Goal: Information Seeking & Learning: Learn about a topic

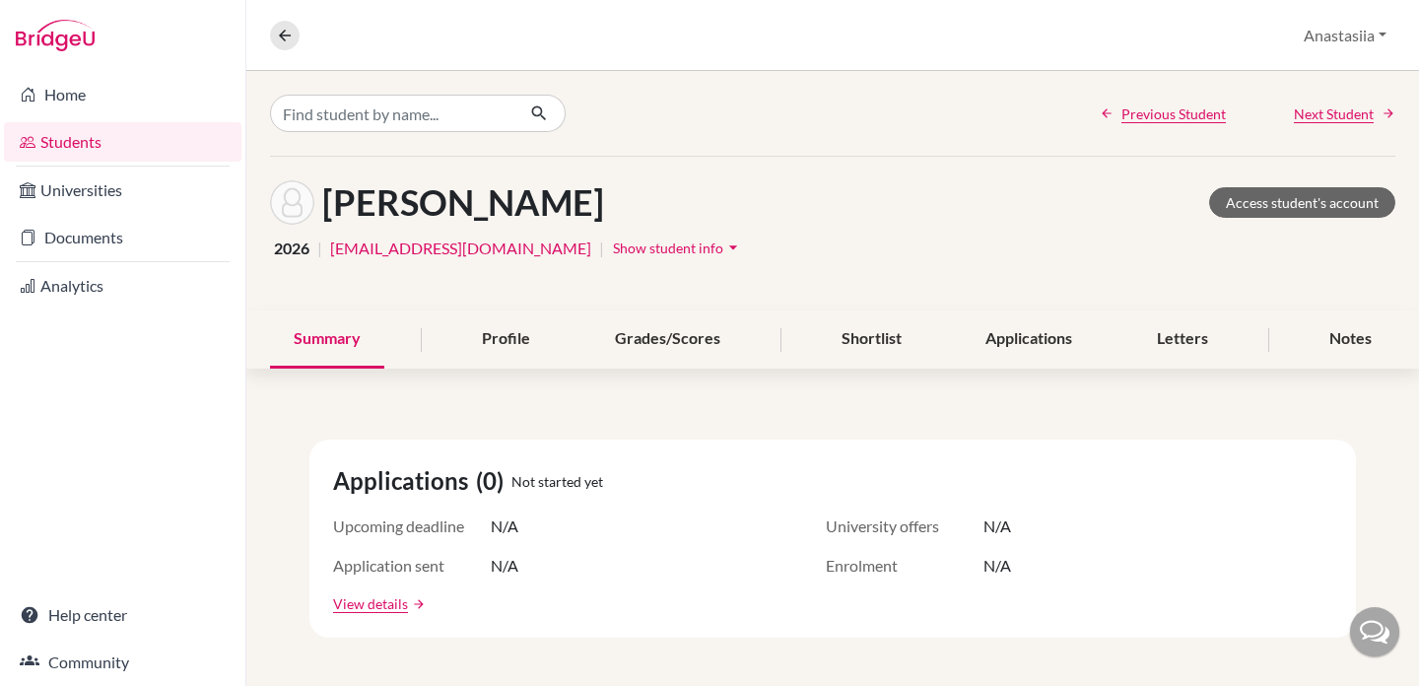
click at [74, 105] on link "Home" at bounding box center [122, 94] width 237 height 39
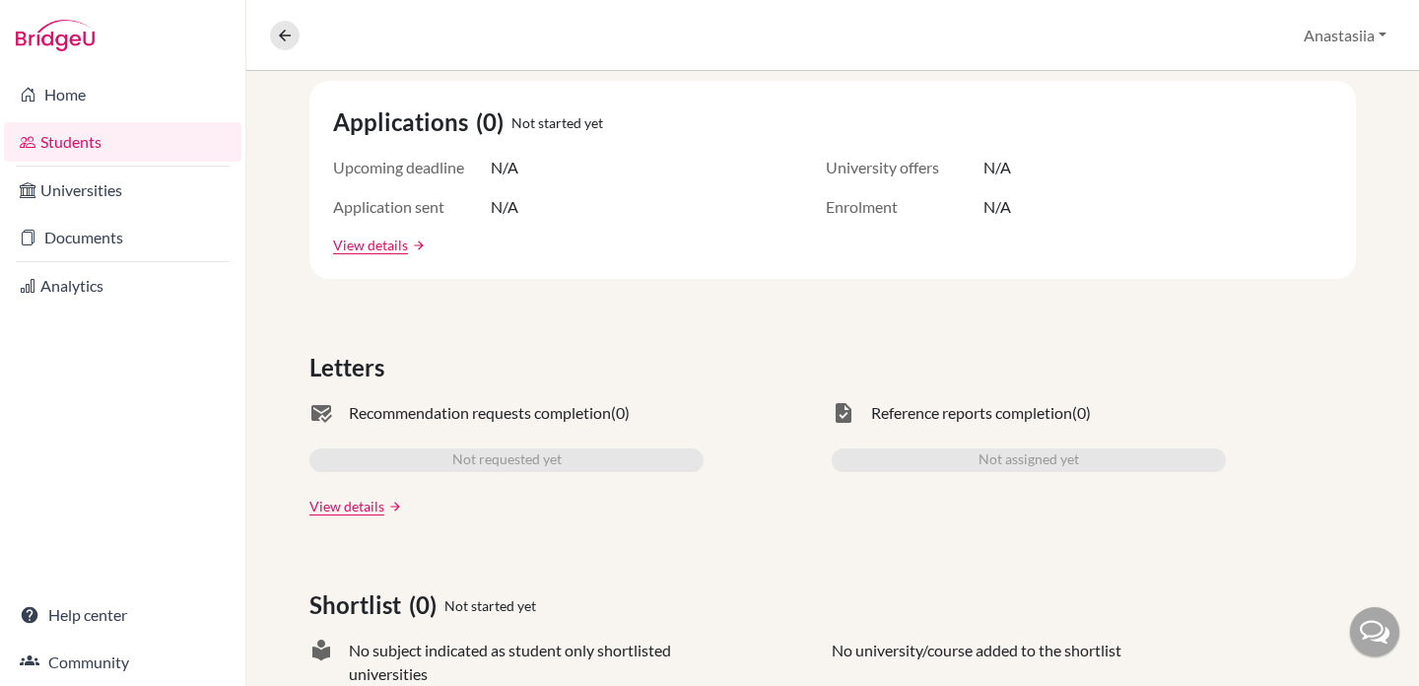
scroll to position [360, 0]
click at [155, 142] on link "Students" at bounding box center [122, 141] width 237 height 39
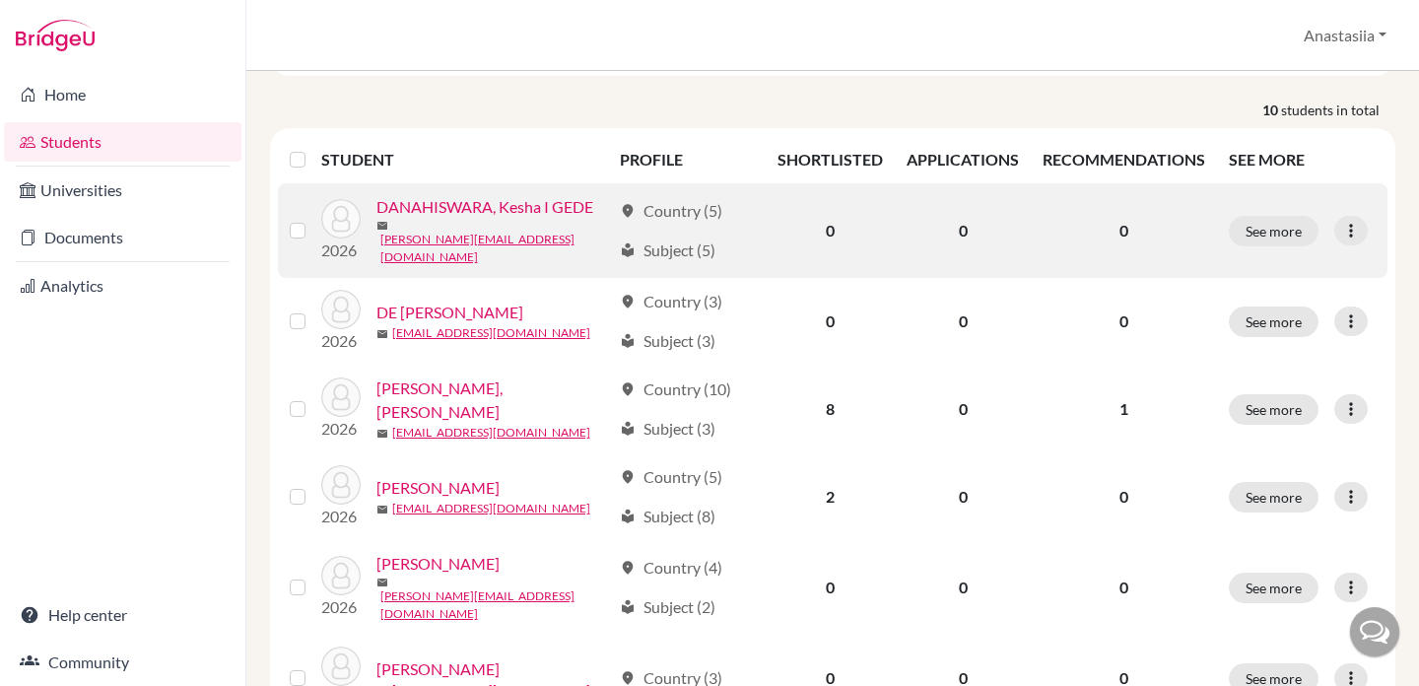
scroll to position [220, 0]
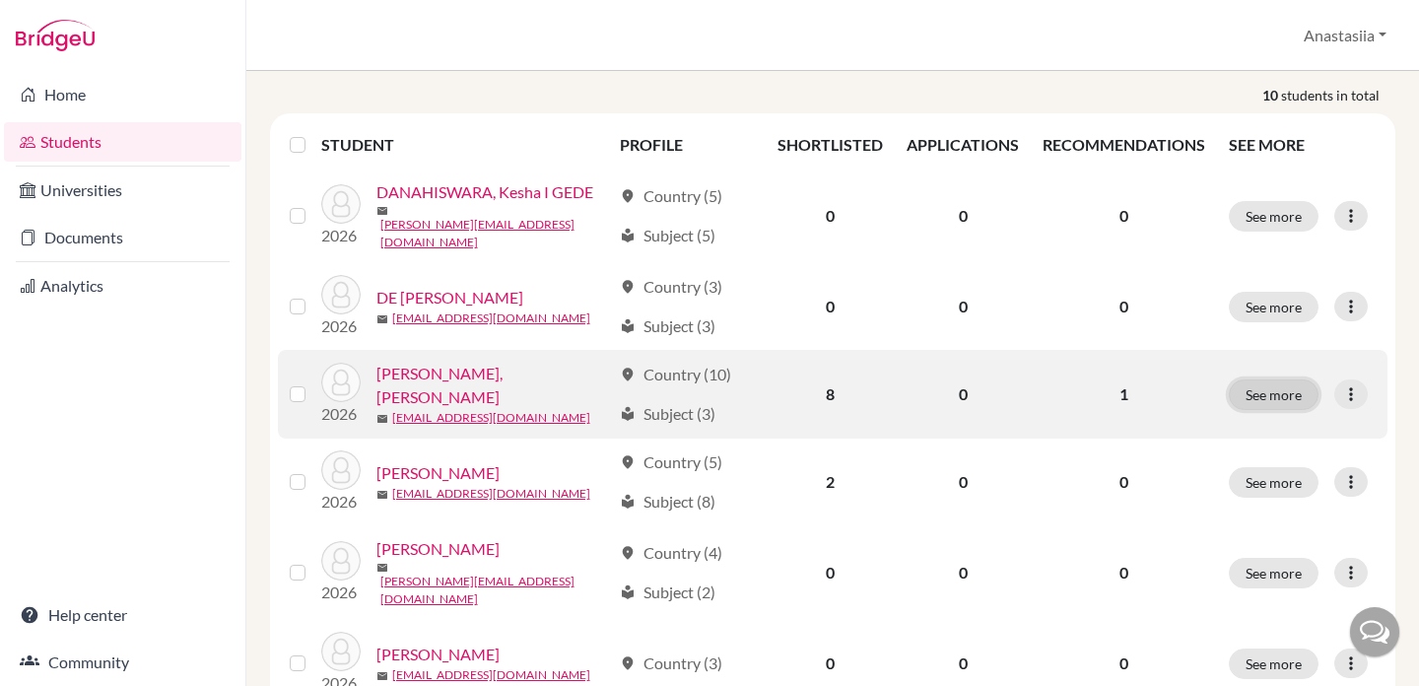
click at [1279, 392] on button "See more" at bounding box center [1274, 394] width 90 height 31
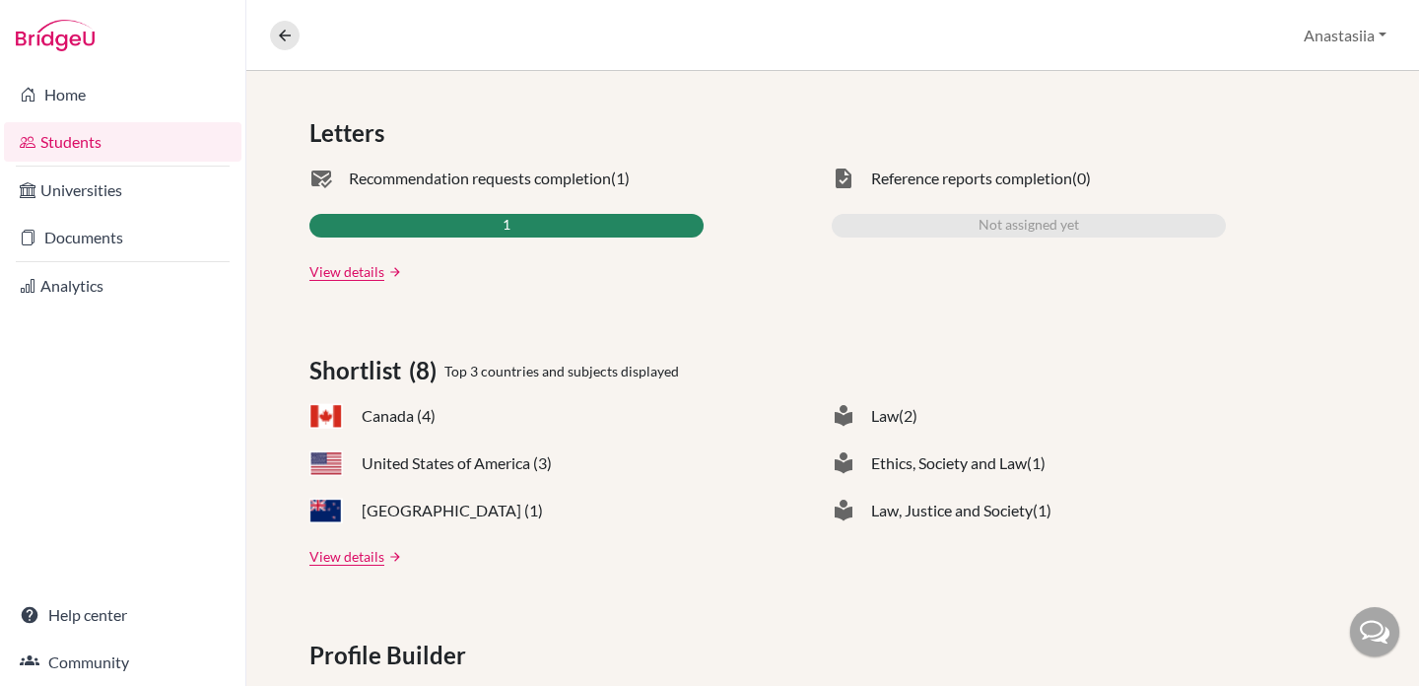
scroll to position [592, 0]
click at [352, 270] on link "View details" at bounding box center [346, 272] width 75 height 21
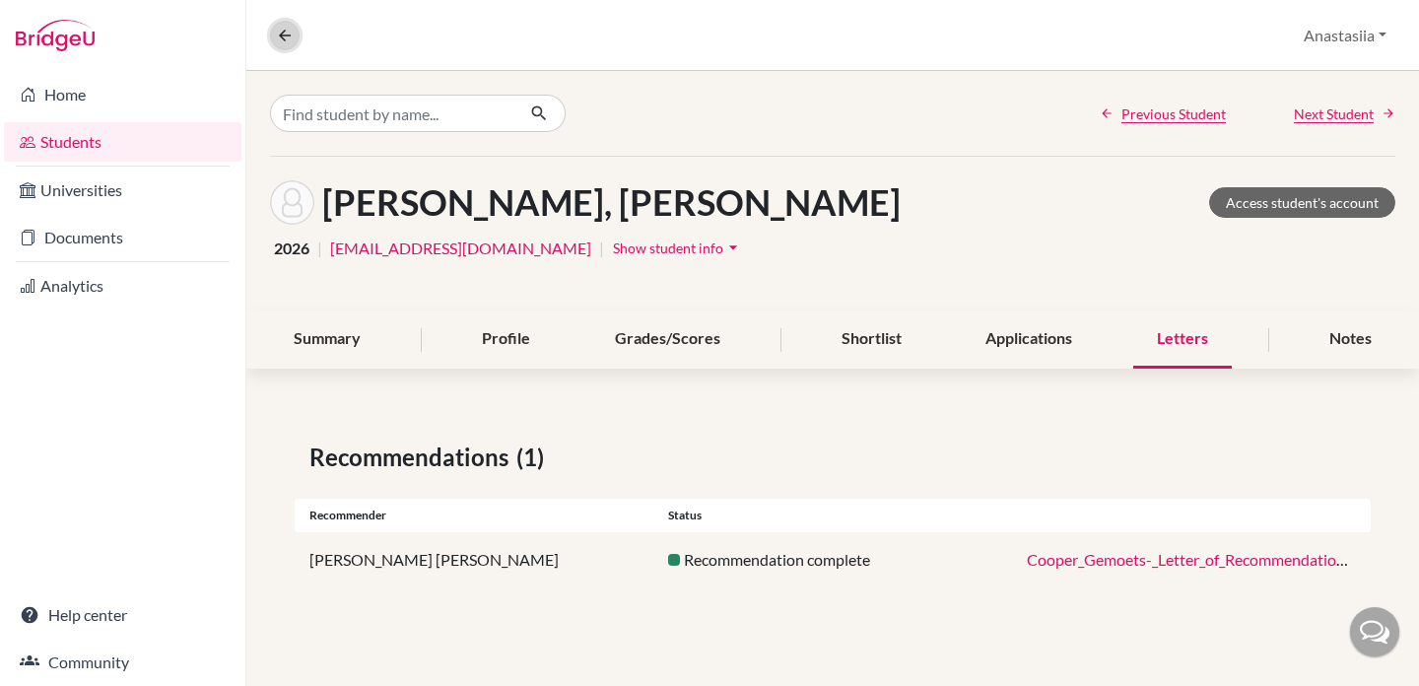
click at [279, 37] on icon at bounding box center [285, 36] width 18 height 18
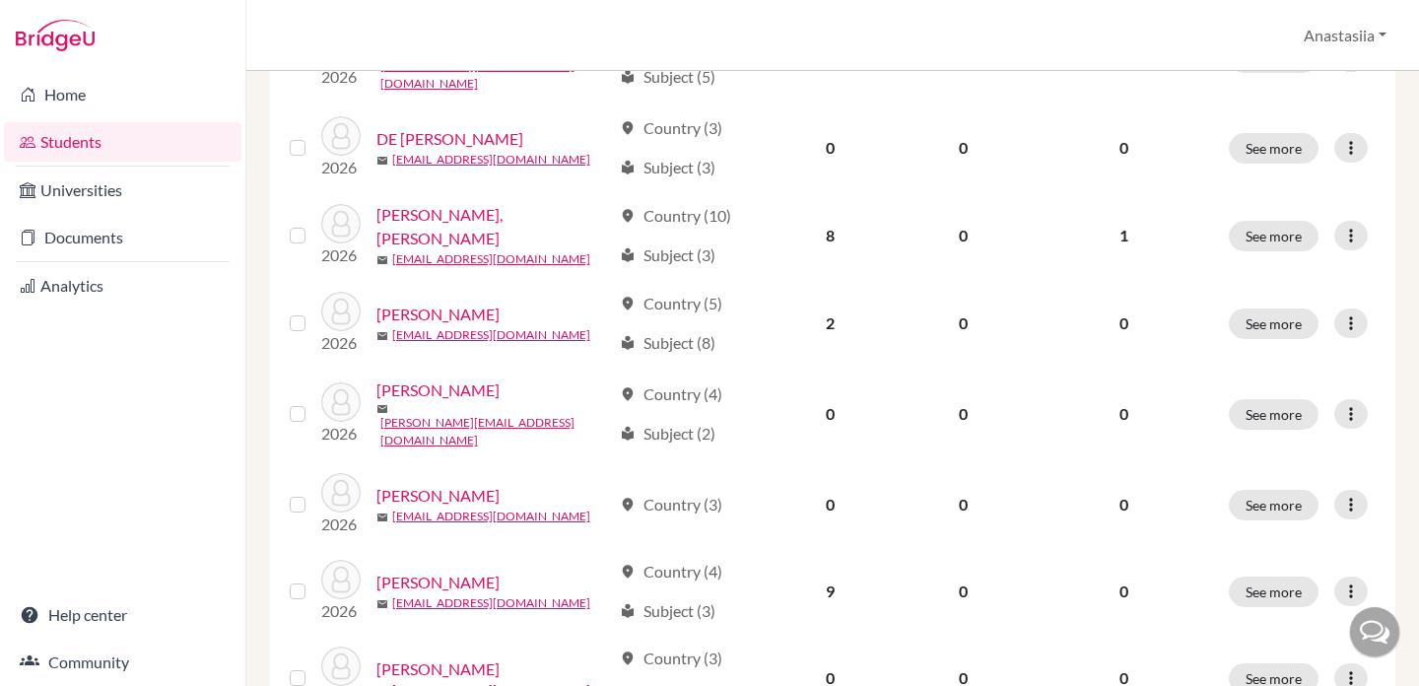
scroll to position [625, 0]
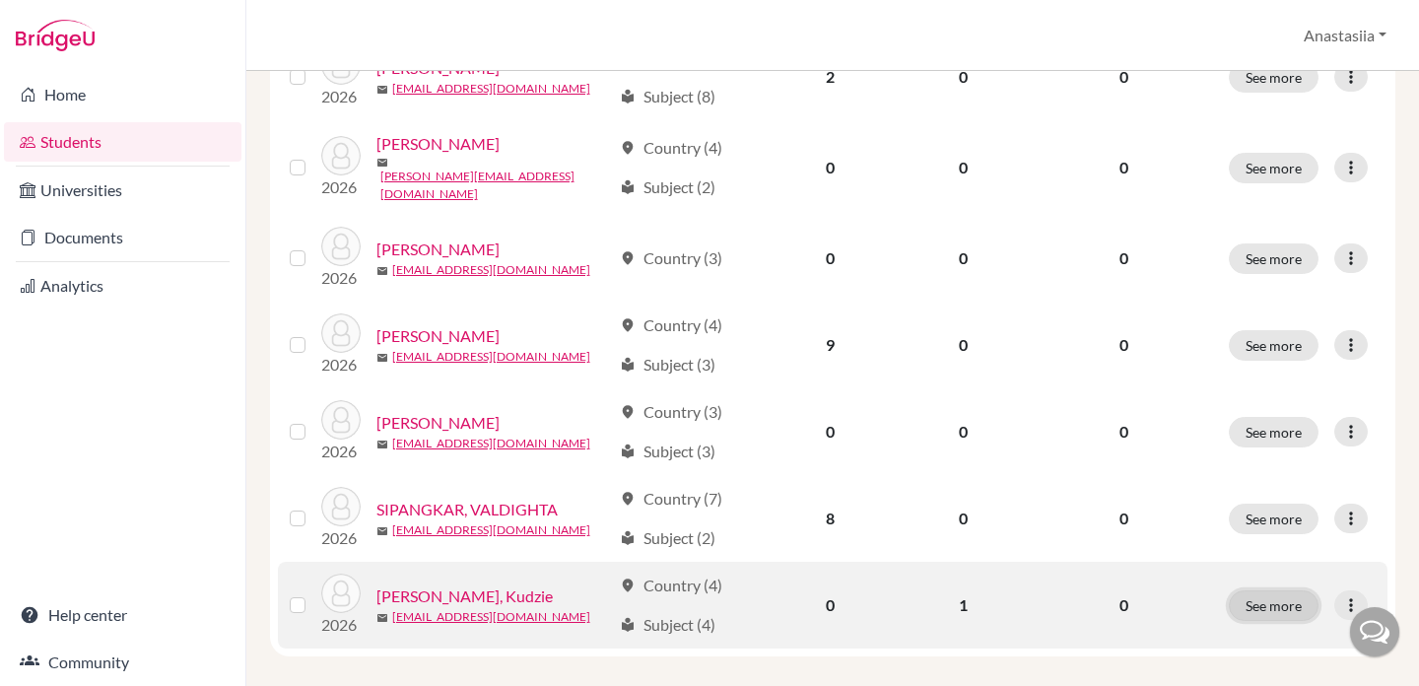
click at [1279, 594] on button "See more" at bounding box center [1274, 605] width 90 height 31
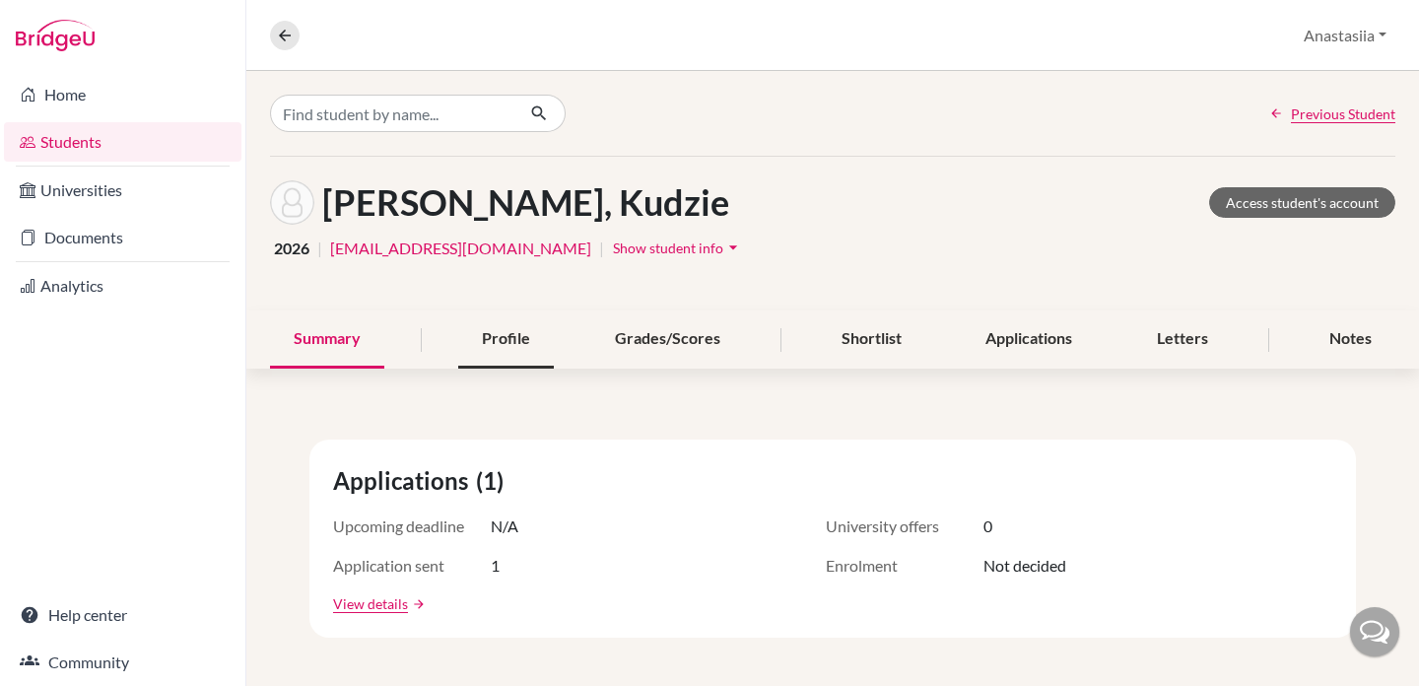
click at [523, 344] on div "Profile" at bounding box center [506, 339] width 96 height 58
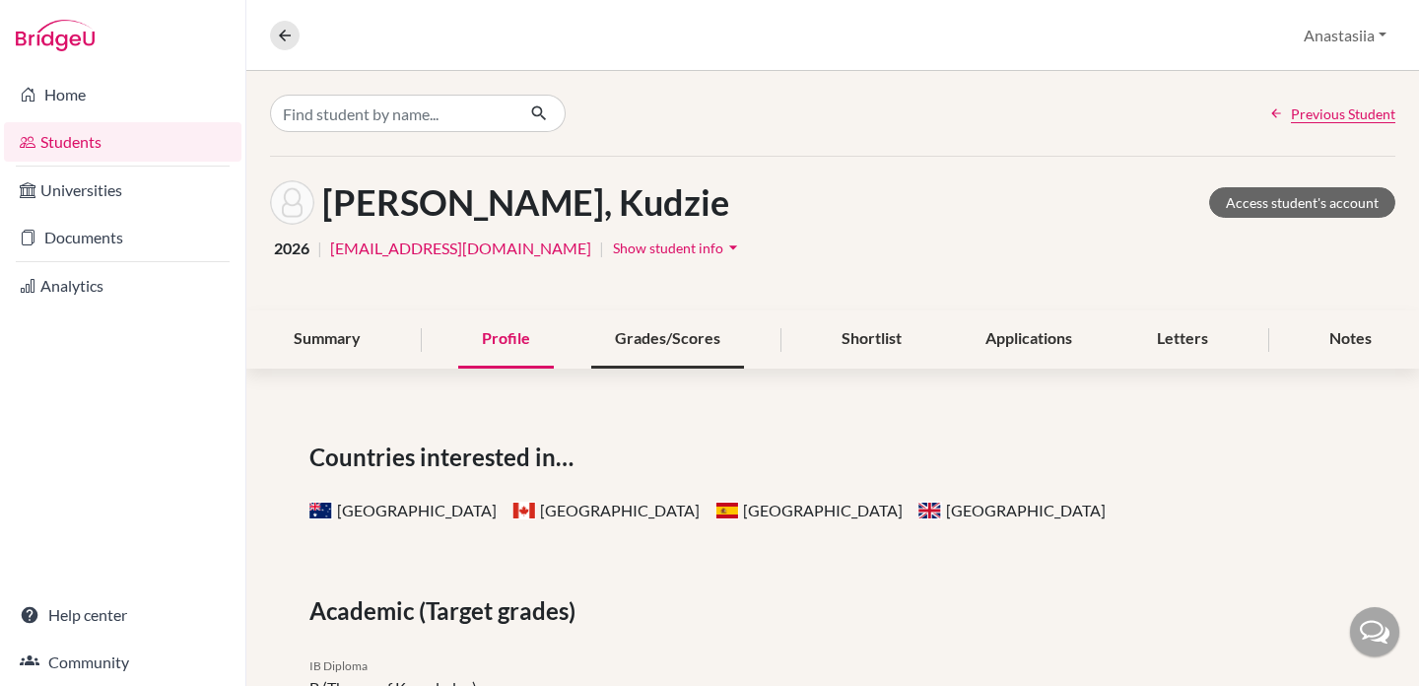
click at [667, 339] on div "Grades/Scores" at bounding box center [667, 339] width 153 height 58
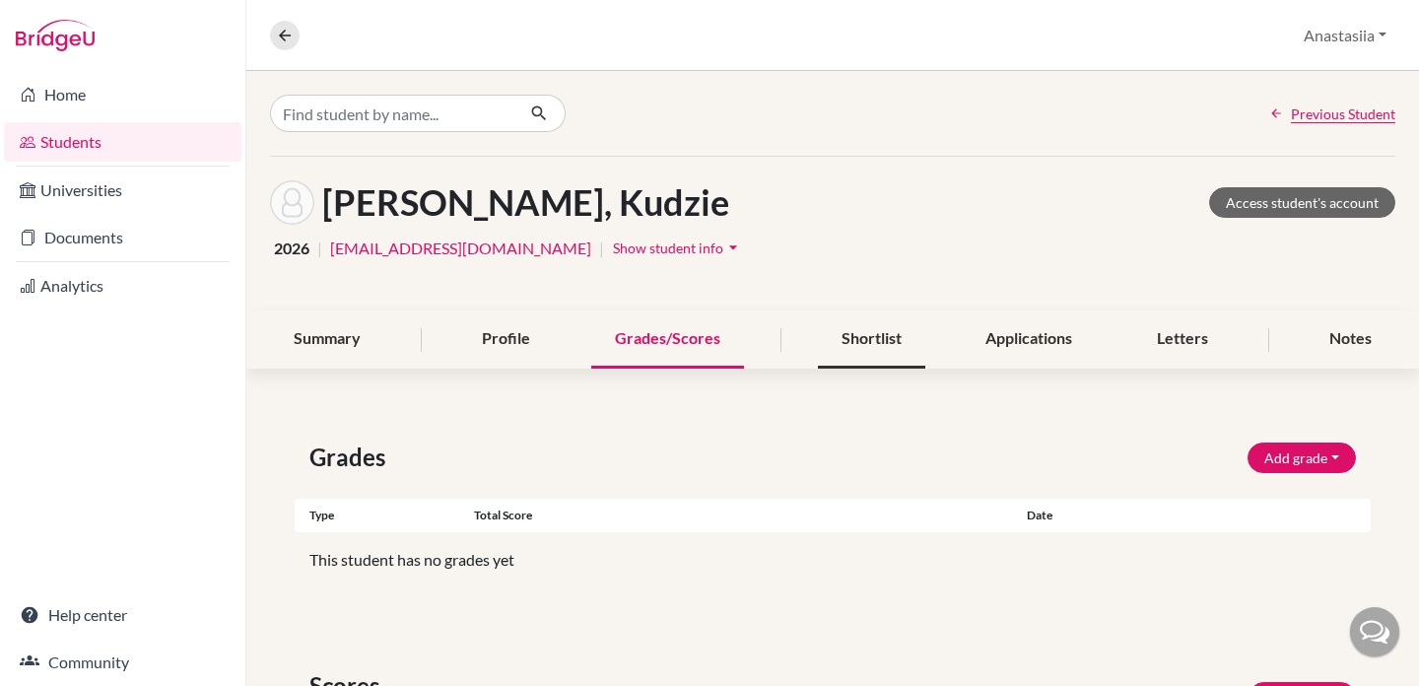
click at [861, 343] on div "Shortlist" at bounding box center [871, 339] width 107 height 58
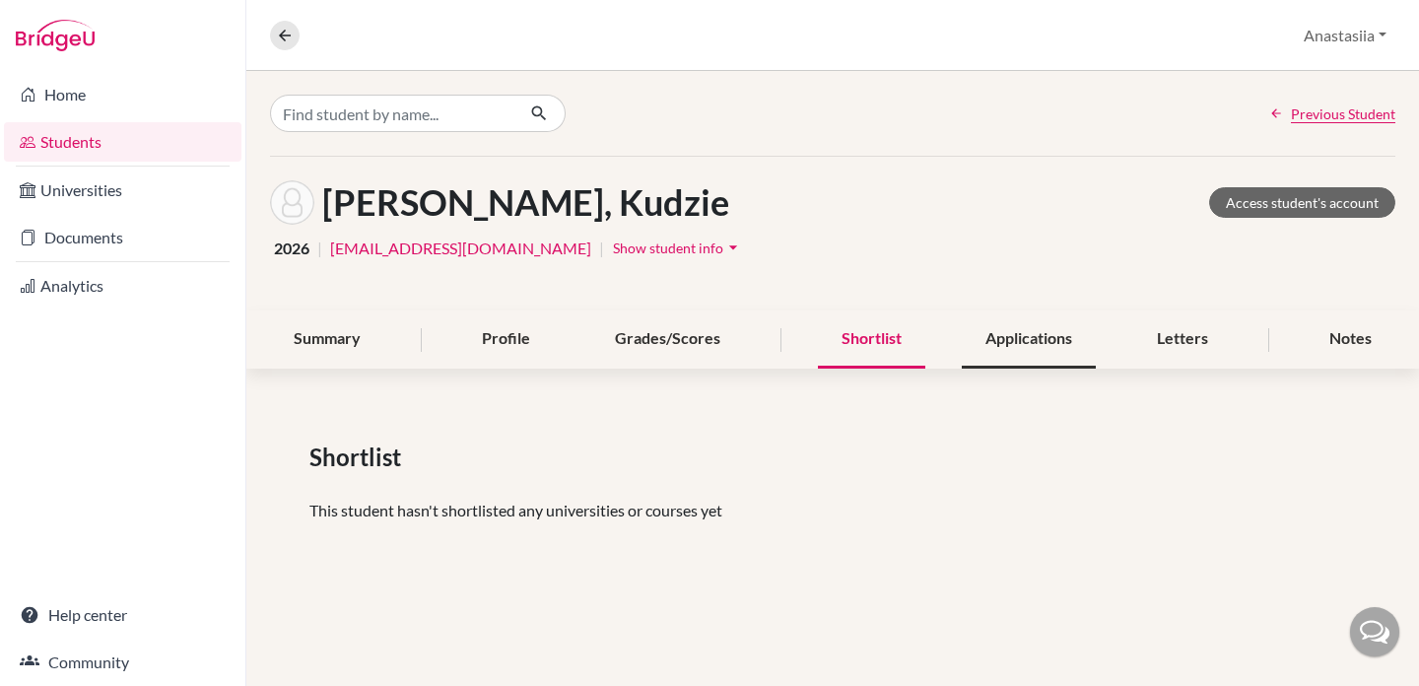
click at [1032, 336] on div "Applications" at bounding box center [1029, 339] width 134 height 58
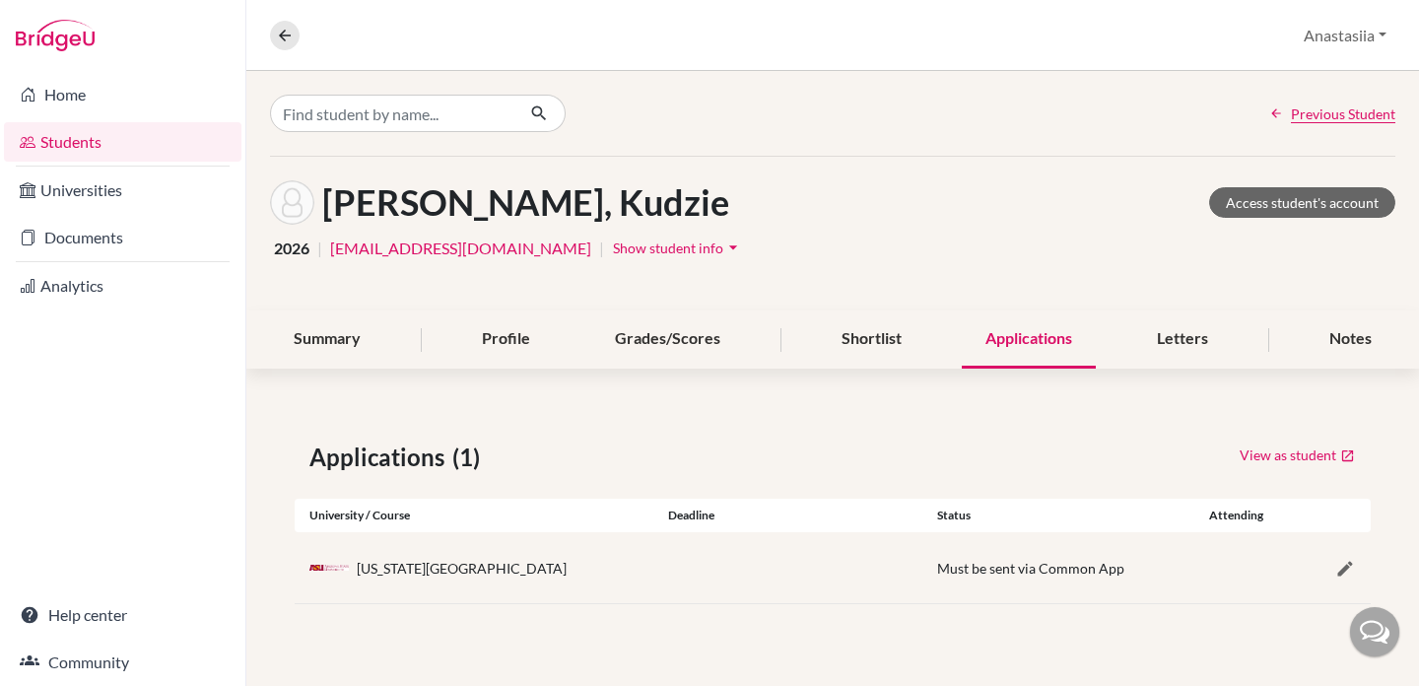
click at [622, 557] on div "[US_STATE][GEOGRAPHIC_DATA]" at bounding box center [474, 567] width 359 height 39
click at [410, 565] on div "[US_STATE][GEOGRAPHIC_DATA]" at bounding box center [462, 568] width 210 height 21
click at [1097, 568] on span "Must be sent via Common App" at bounding box center [1030, 568] width 187 height 17
click at [1343, 199] on link "Access student's account" at bounding box center [1302, 202] width 186 height 31
